Goal: Information Seeking & Learning: Learn about a topic

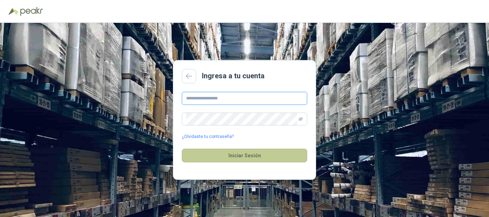
type input "**********"
click at [234, 156] on button "Iniciar Sesión" at bounding box center [244, 156] width 125 height 14
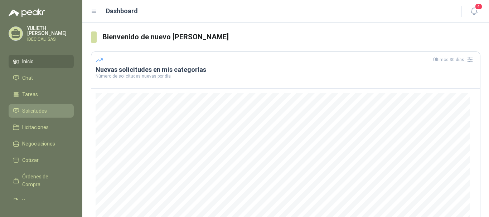
click at [44, 110] on span "Solicitudes" at bounding box center [34, 111] width 25 height 8
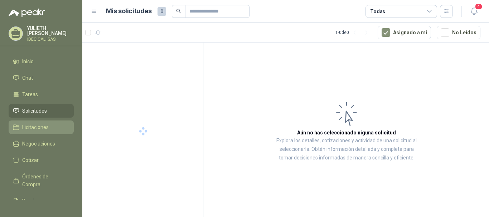
click at [35, 127] on span "Licitaciones" at bounding box center [35, 128] width 27 height 8
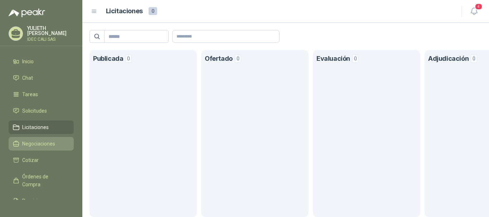
click at [33, 144] on span "Negociaciones" at bounding box center [38, 144] width 33 height 8
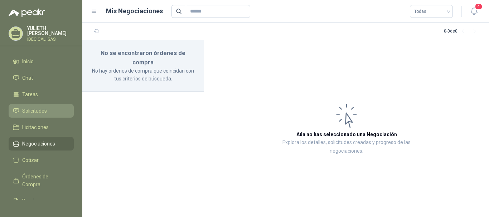
click at [37, 110] on span "Solicitudes" at bounding box center [34, 111] width 25 height 8
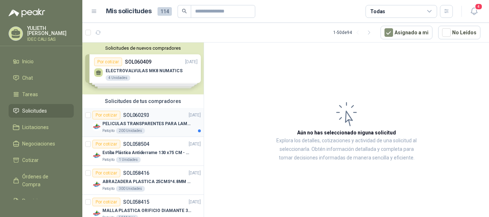
click at [153, 122] on p "PELICULAS TRANSPARENTES PARA LAMINADO EN CALIENTE" at bounding box center [146, 124] width 89 height 7
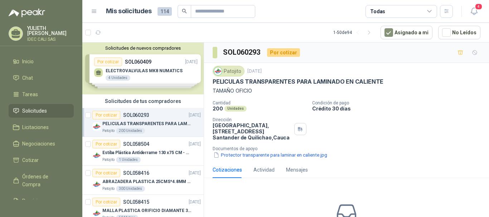
click at [82, 108] on link "Por cotizar SOL060293 [DATE] PELICULAS TRANSPARENTES PARA LAMINADO EN CALIENTE …" at bounding box center [142, 122] width 121 height 29
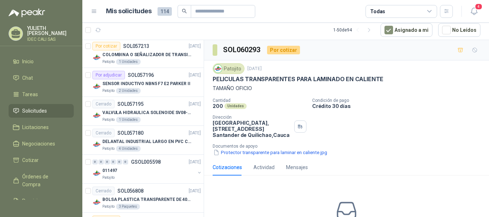
scroll to position [392, 0]
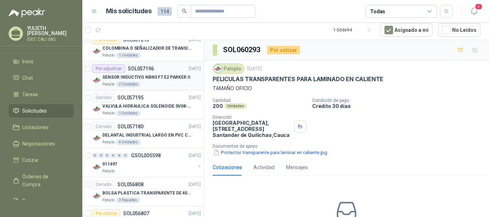
click at [154, 82] on div "Patojito 2 Unidades" at bounding box center [151, 85] width 99 height 6
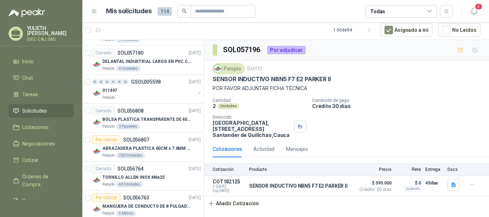
scroll to position [469, 0]
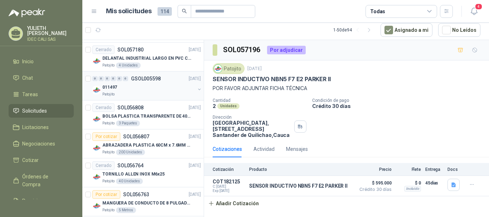
click at [148, 93] on div "Patojito" at bounding box center [148, 95] width 93 height 6
click at [139, 88] on div "011497" at bounding box center [148, 87] width 93 height 9
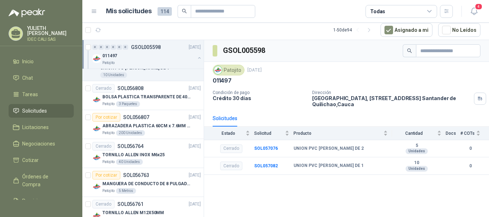
scroll to position [550, 0]
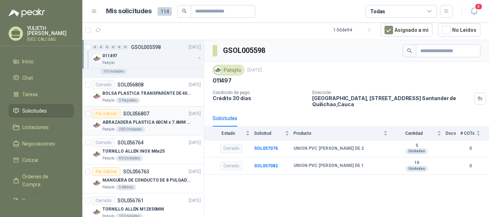
click at [150, 123] on p "ABRAZADERA PLASTICA 60CM x 7.6MM ANCHA" at bounding box center [146, 122] width 89 height 7
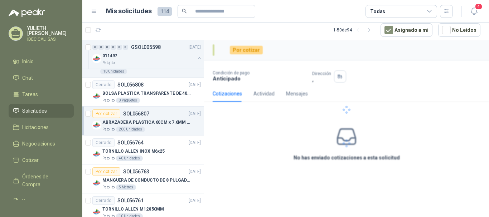
click at [150, 123] on p "ABRAZADERA PLASTICA 60CM x 7.6MM ANCHA" at bounding box center [146, 122] width 89 height 7
click at [136, 127] on div "200 Unidades" at bounding box center [130, 130] width 29 height 6
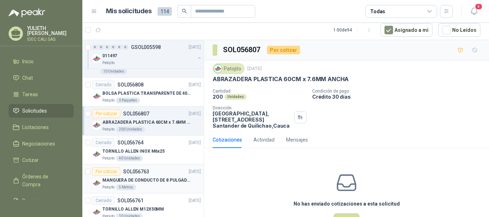
click at [176, 192] on article "Por cotizar SOL056763 [DATE] MANGUERA DE CONDUCTO DE 8 PULGADAS DE ALAMBRE [PER…" at bounding box center [142, 179] width 121 height 29
